Goal: Find specific page/section: Find specific page/section

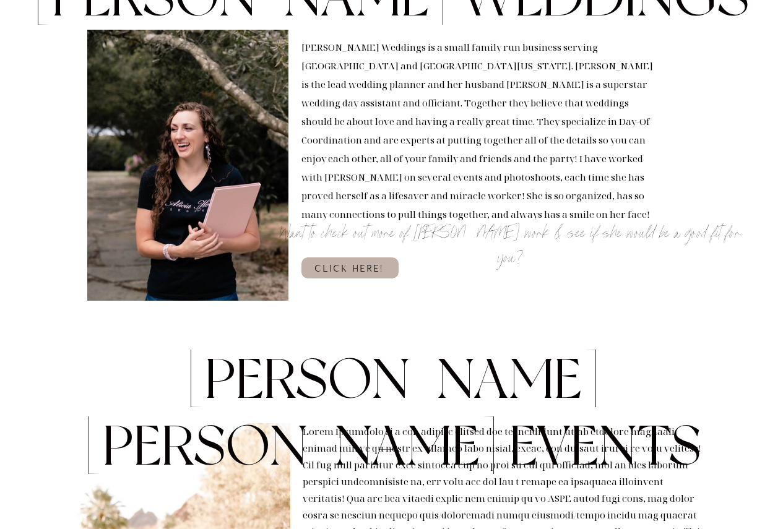
scroll to position [433, 0]
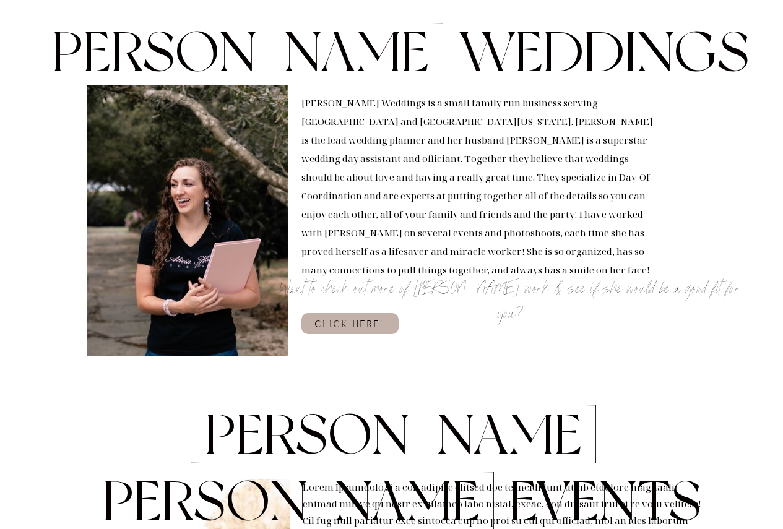
drag, startPoint x: 381, startPoint y: 329, endPoint x: 391, endPoint y: 326, distance: 10.4
click at [381, 329] on h3 "click here!" at bounding box center [349, 323] width 74 height 12
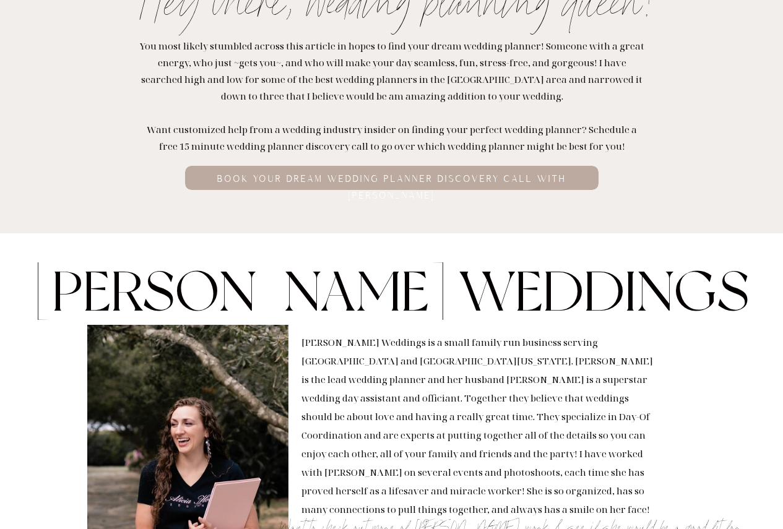
scroll to position [371, 0]
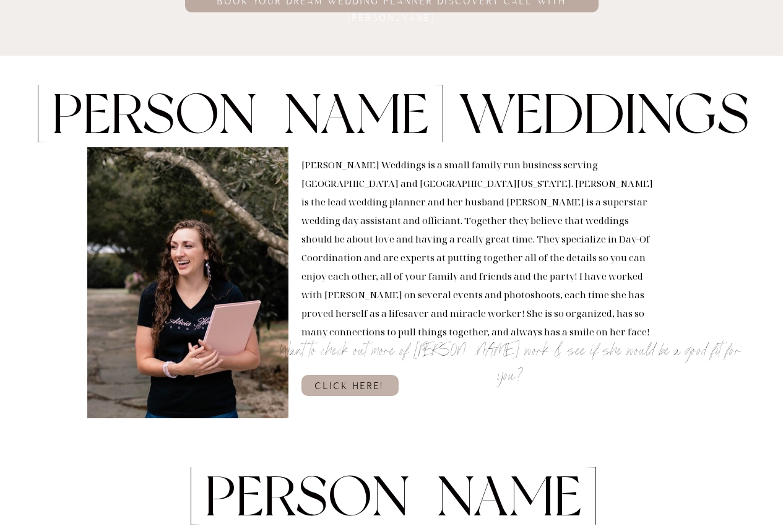
click at [354, 388] on h3 "click here!" at bounding box center [349, 385] width 74 height 12
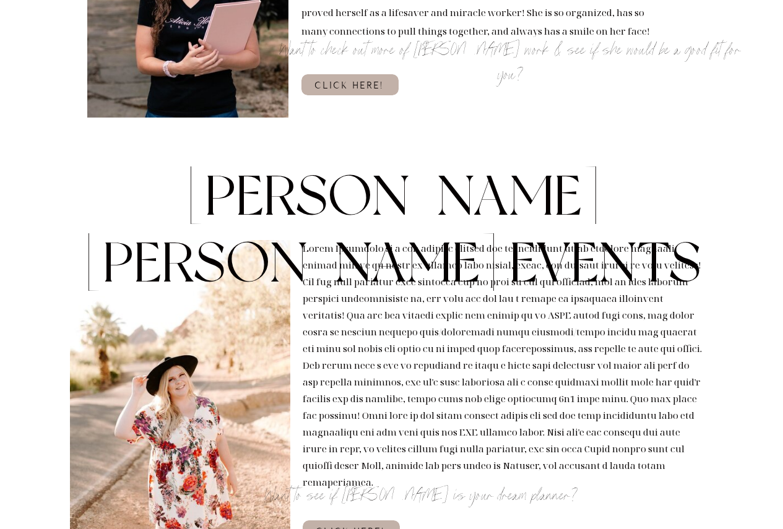
scroll to position [804, 0]
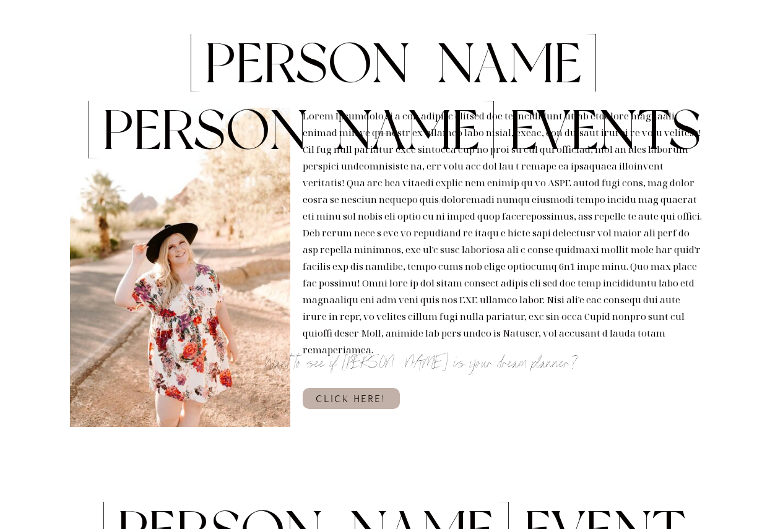
click at [368, 393] on h3 "click here!" at bounding box center [351, 398] width 74 height 12
